Goal: Transaction & Acquisition: Purchase product/service

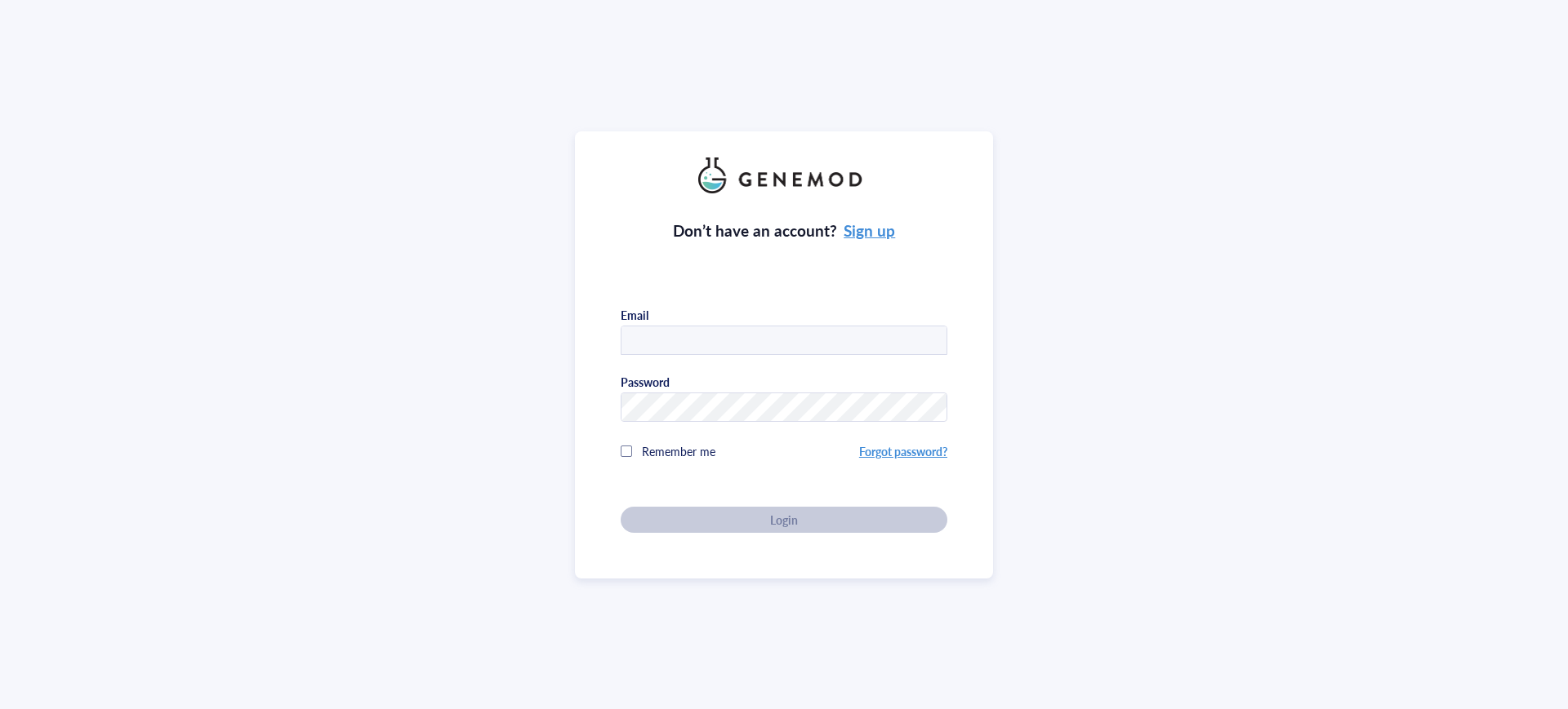
type input "arezoo@antharistherapeutics.com"
click at [752, 520] on div "Don’t have an account? Sign up Email arezoo@antharistherapeutics.com Password R…" at bounding box center [784, 362] width 327 height 340
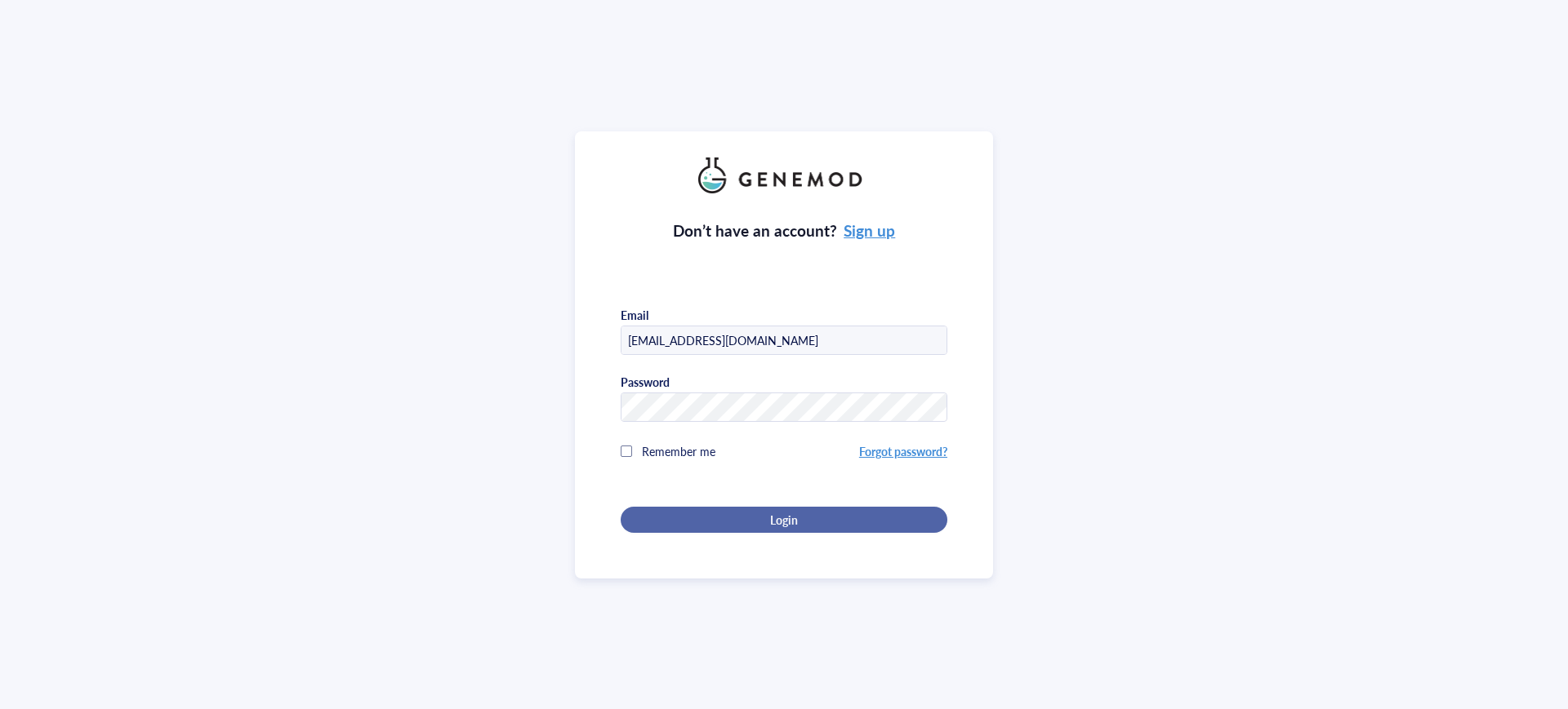
click at [724, 520] on div "Login" at bounding box center [784, 519] width 275 height 15
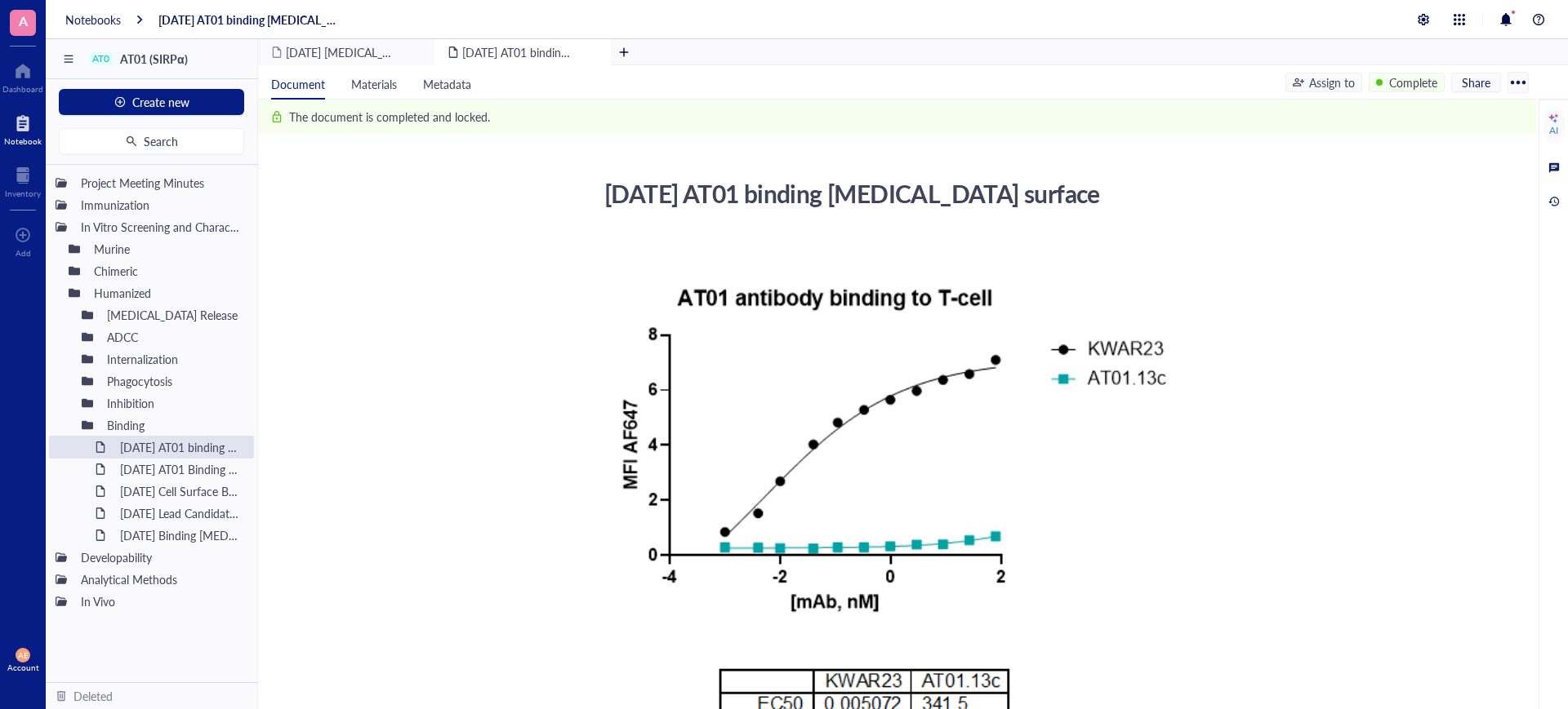
click at [25, 132] on div at bounding box center [23, 124] width 38 height 26
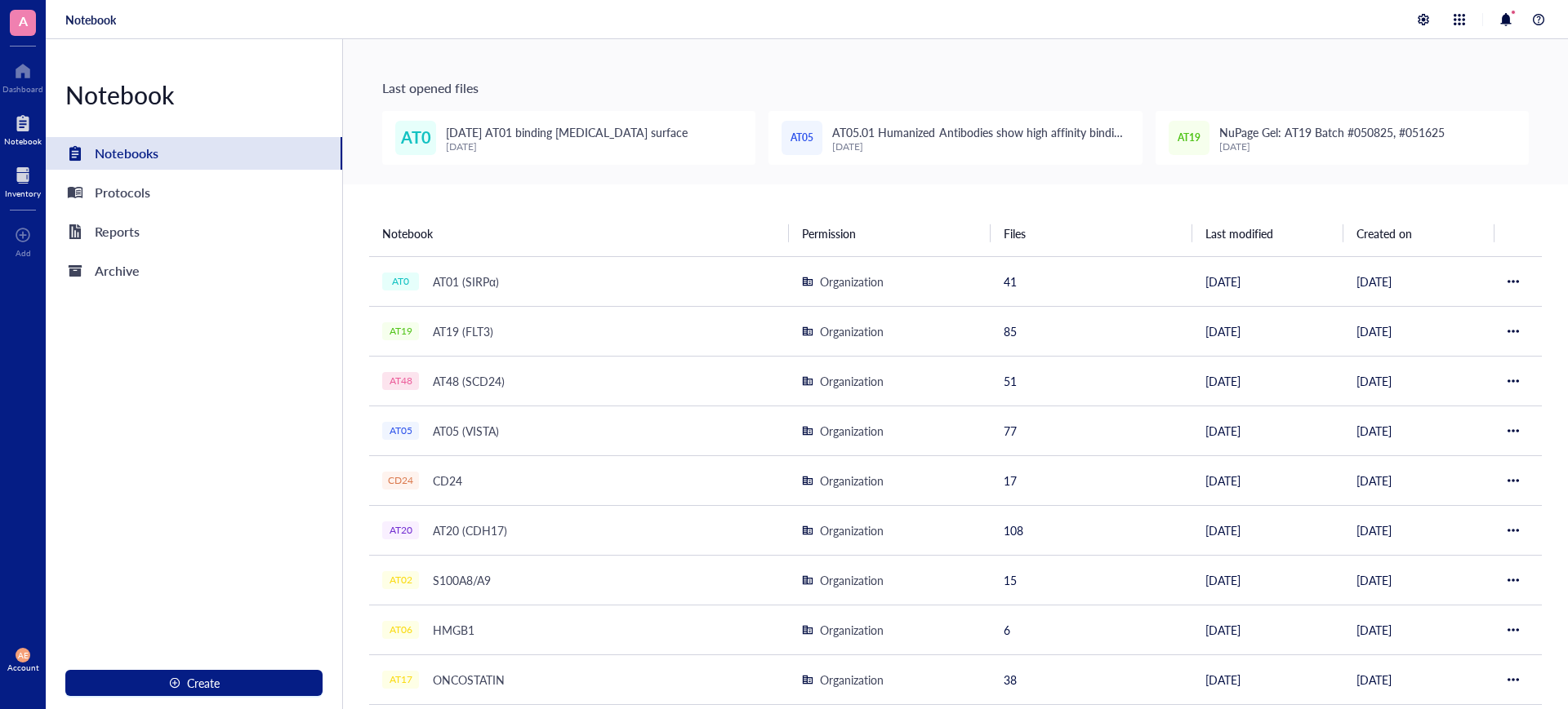
click at [25, 169] on div at bounding box center [23, 175] width 36 height 26
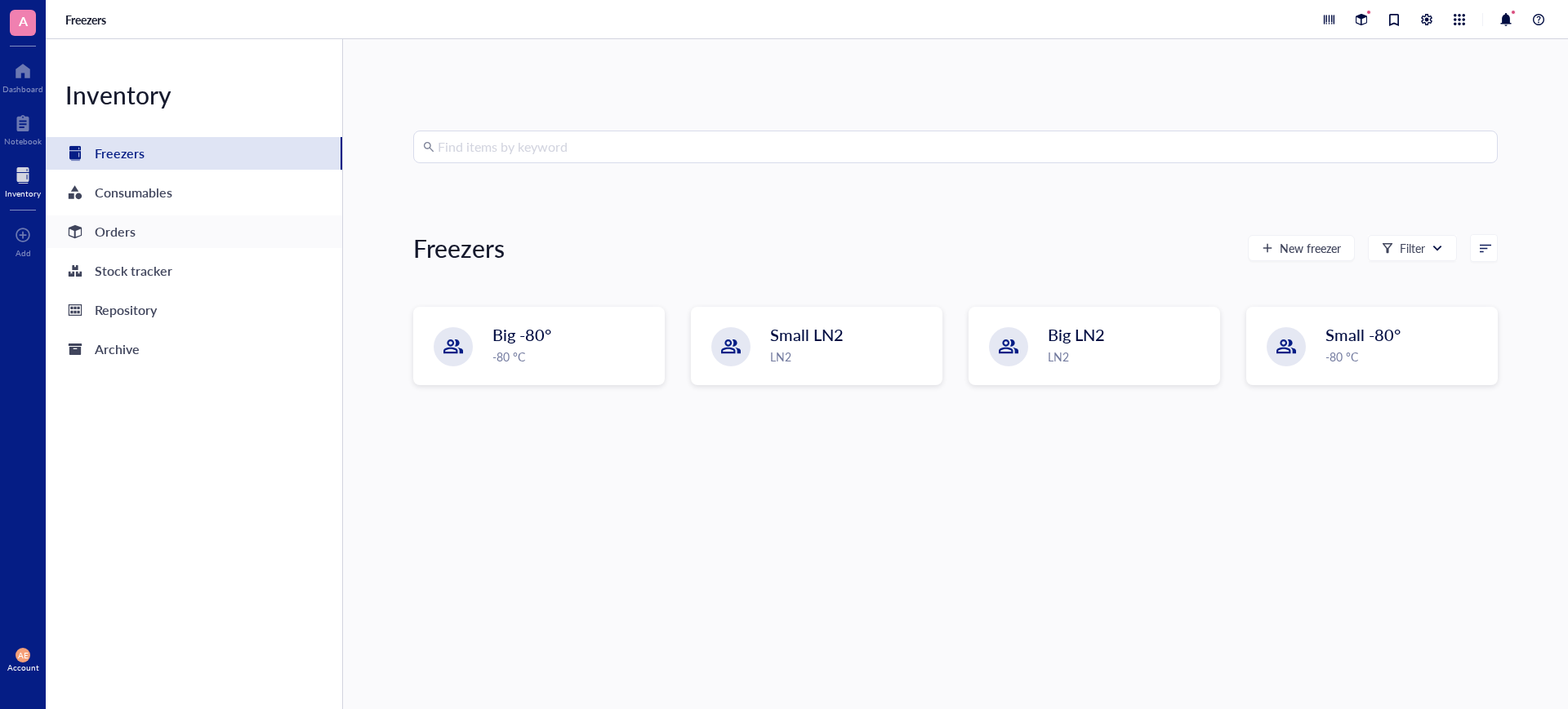
click at [112, 227] on div "Orders" at bounding box center [115, 232] width 41 height 23
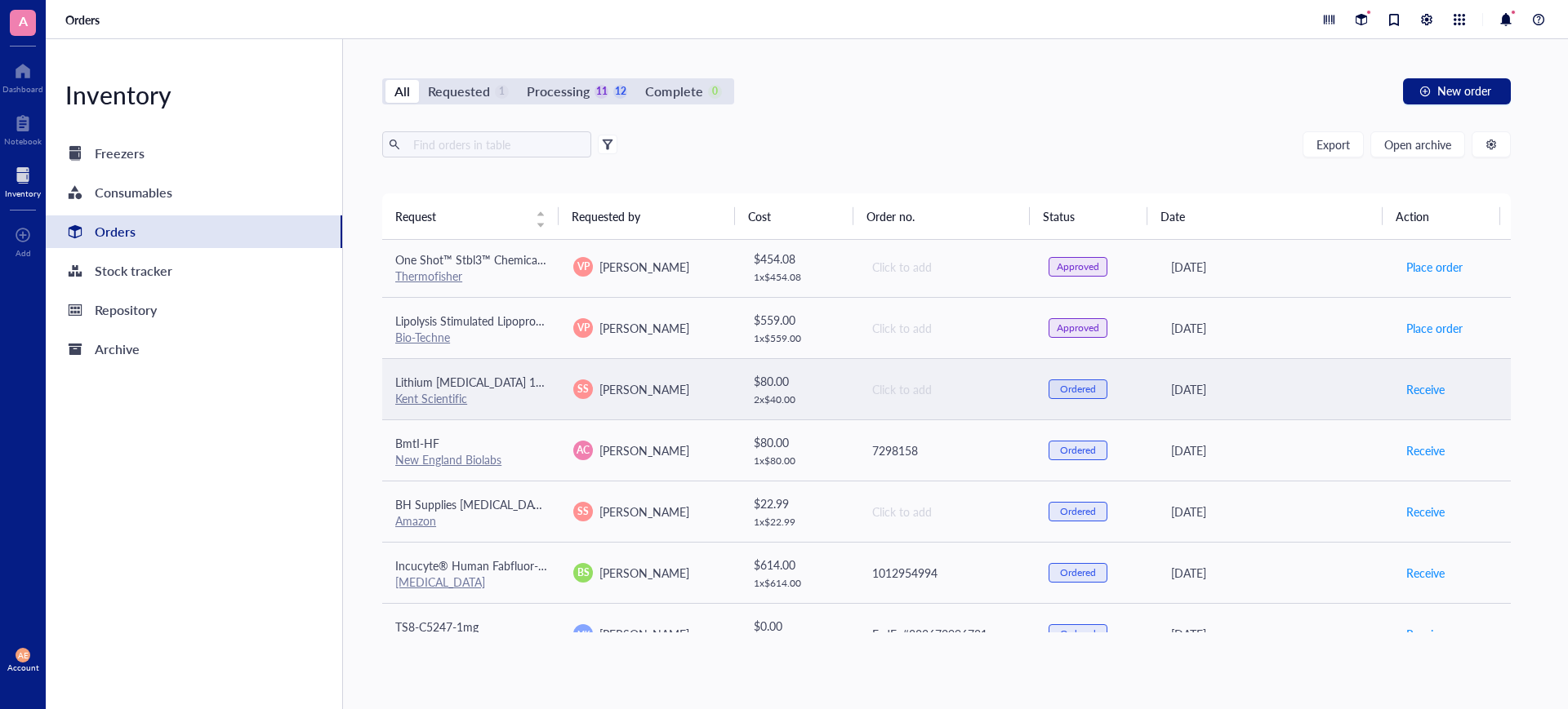
scroll to position [714, 0]
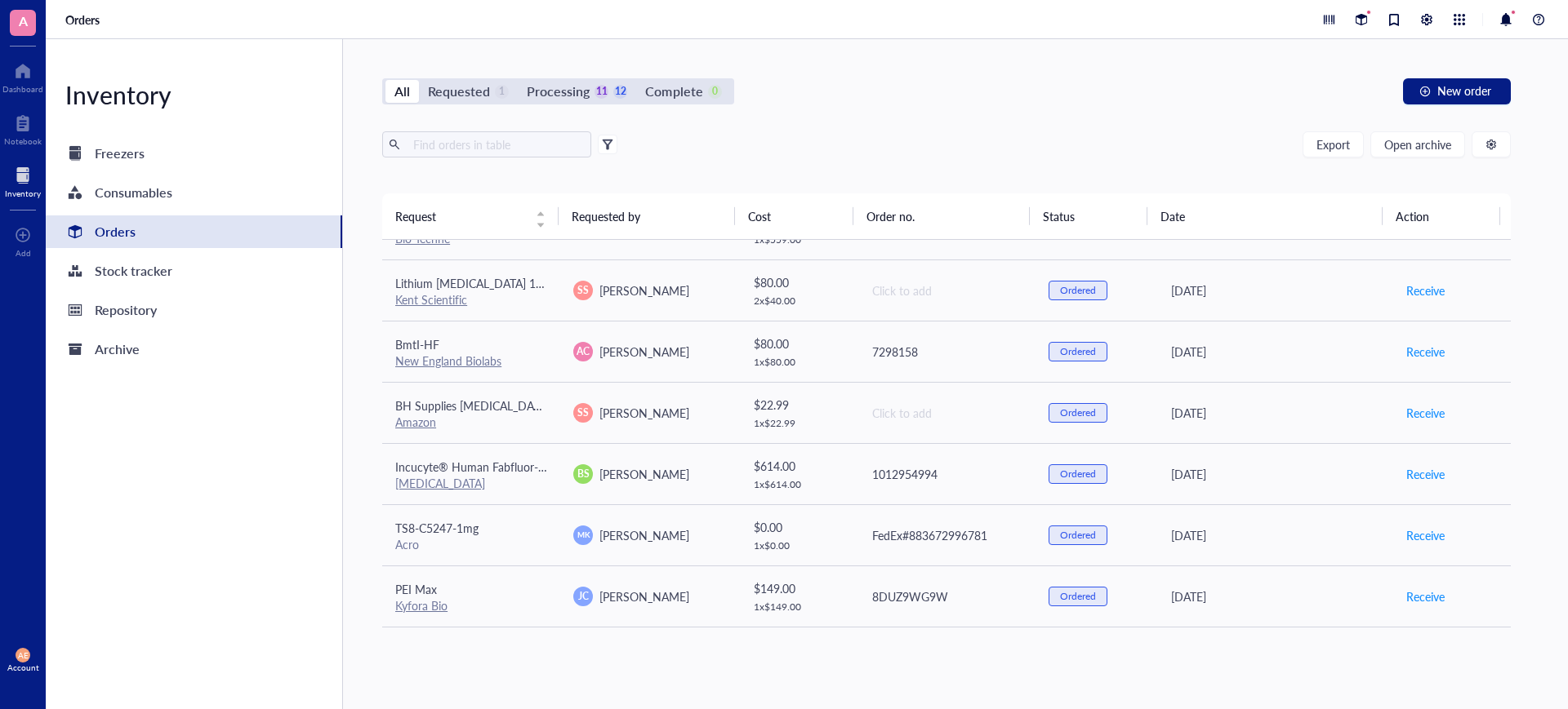
drag, startPoint x: 933, startPoint y: 675, endPoint x: 918, endPoint y: 674, distance: 15.0
click at [933, 676] on div "All Requested 1 Processing 11 12 Complete 0 New order Export Open archive Reque…" at bounding box center [946, 375] width 1207 height 670
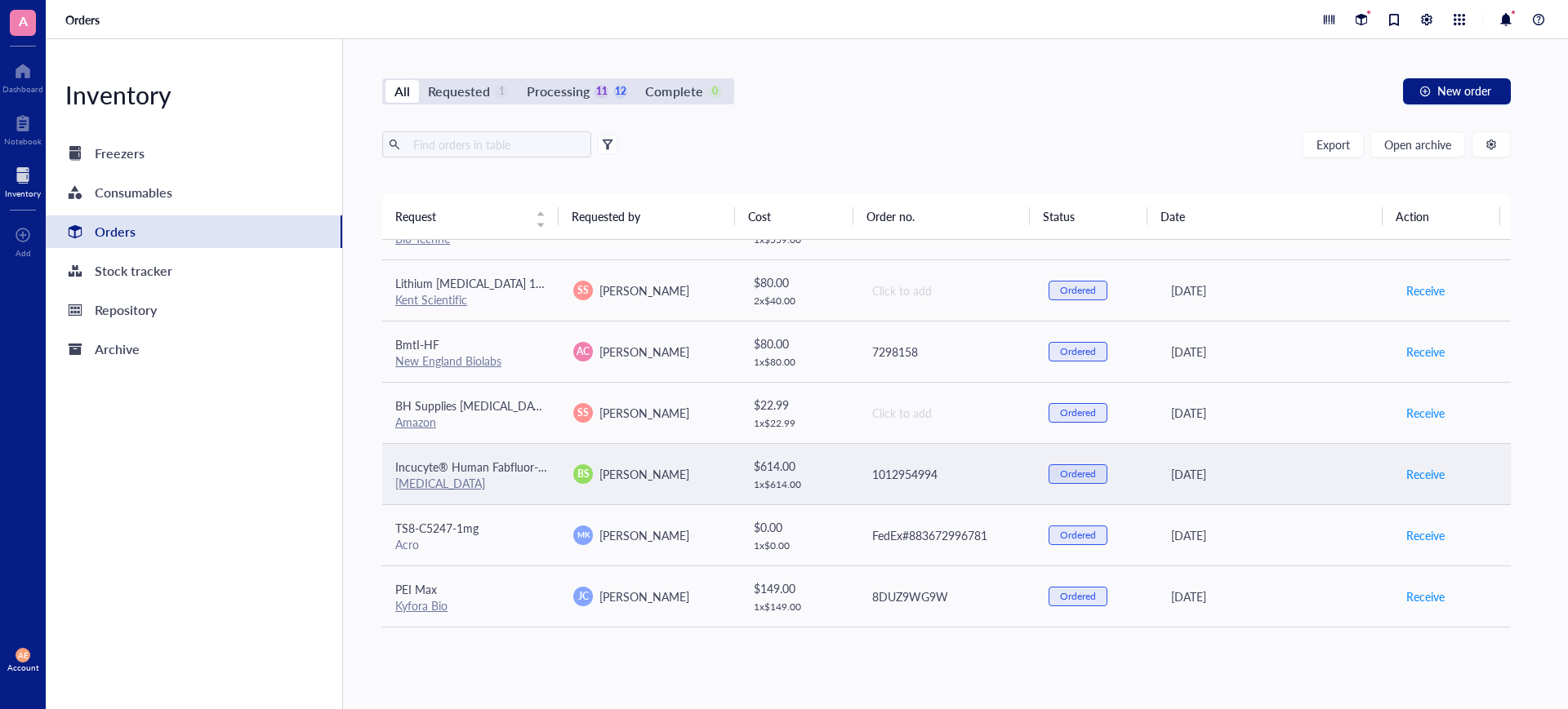
click at [429, 466] on span "Incucyte® Human Fabfluor-pH Antibody Labeling Dye for Antibody Internalization" at bounding box center [603, 467] width 417 height 17
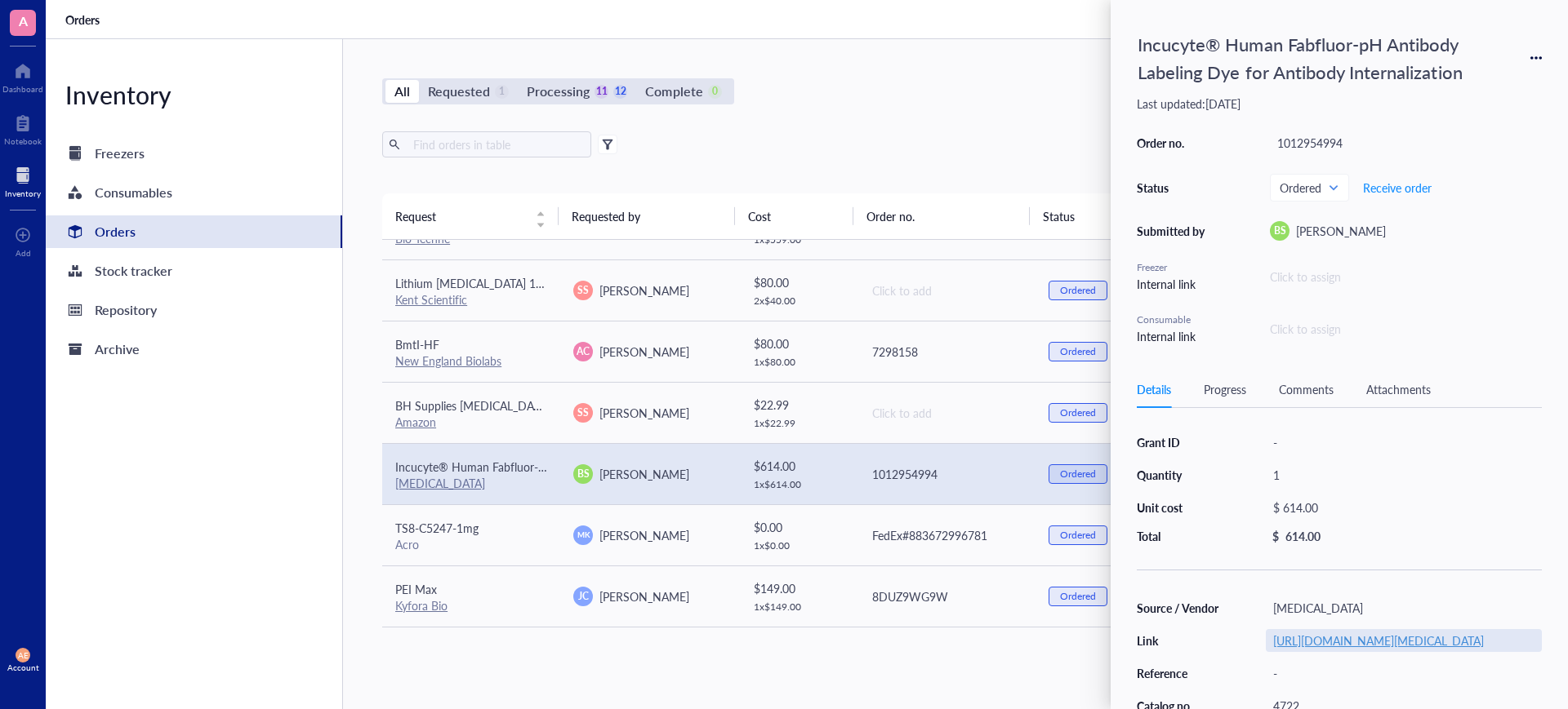
click at [1327, 648] on link "[URL][DOMAIN_NAME][MEDICAL_DATA]" at bounding box center [1378, 641] width 211 height 17
